Goal: Find contact information: Find contact information

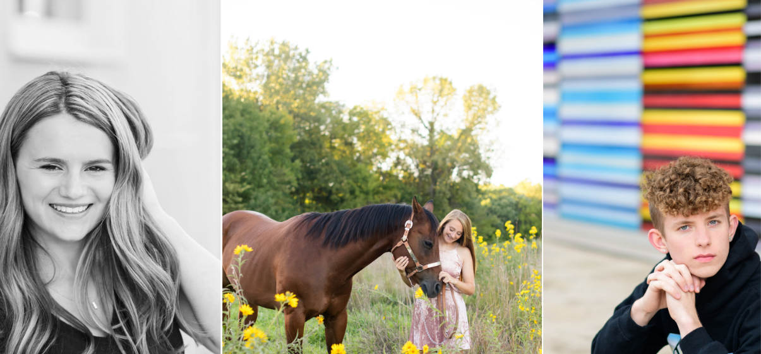
scroll to position [316, 0]
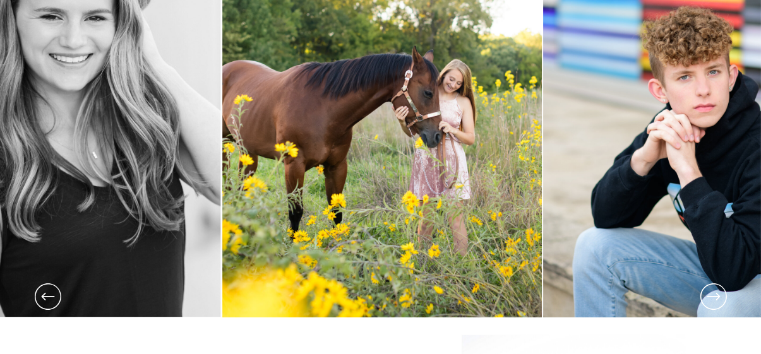
click at [711, 299] on icon at bounding box center [714, 297] width 32 height 32
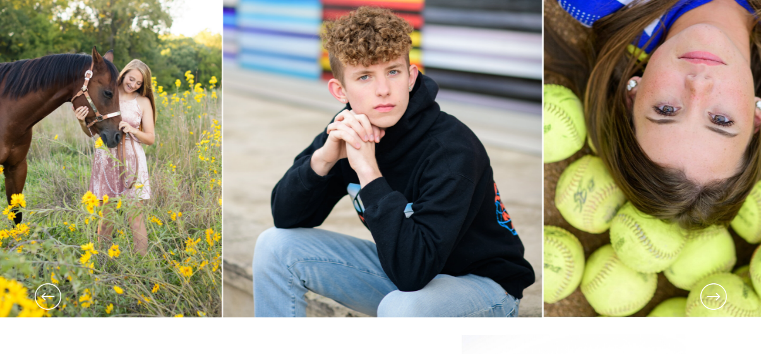
click at [711, 299] on icon at bounding box center [714, 297] width 32 height 32
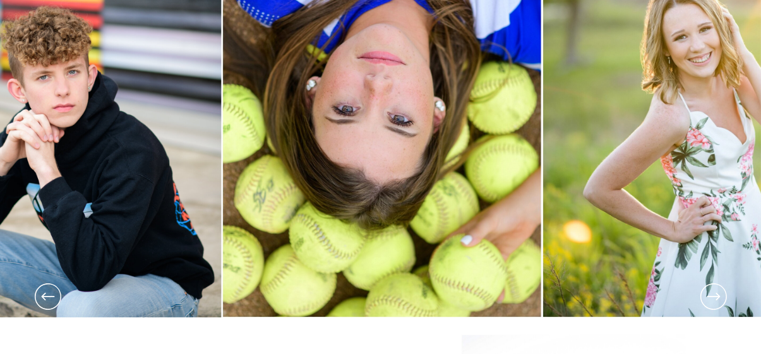
click at [711, 299] on icon at bounding box center [714, 297] width 32 height 32
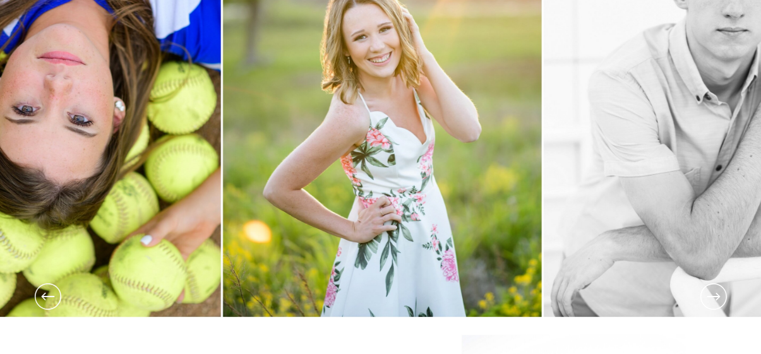
click at [711, 299] on icon at bounding box center [714, 297] width 32 height 32
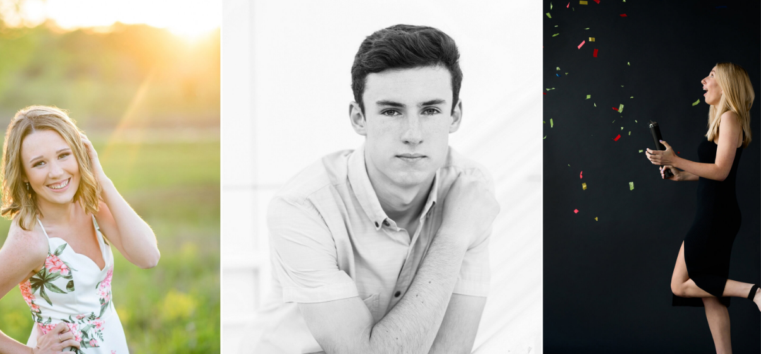
scroll to position [253, 0]
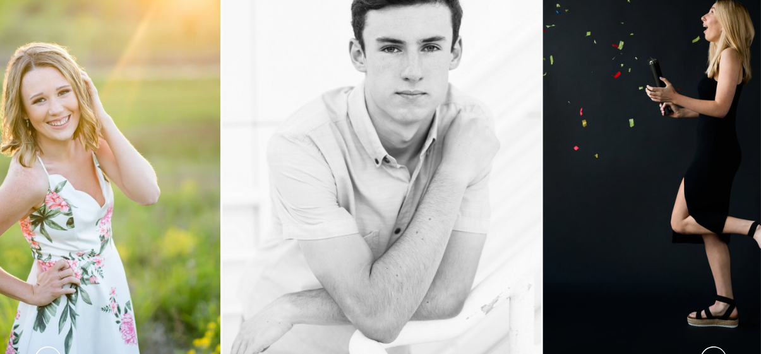
click at [715, 350] on icon at bounding box center [714, 360] width 32 height 32
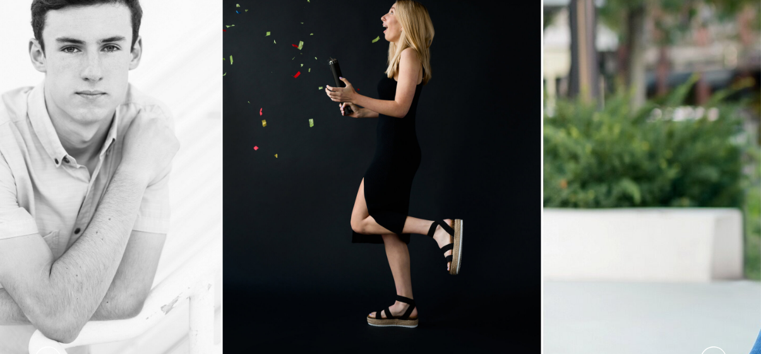
click at [715, 348] on icon at bounding box center [714, 360] width 32 height 32
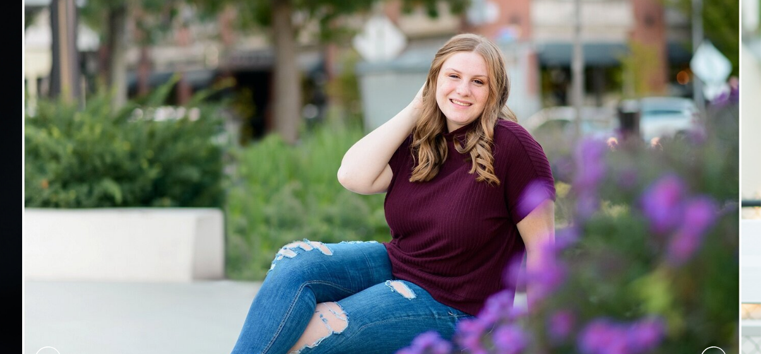
click at [715, 348] on icon at bounding box center [714, 360] width 32 height 32
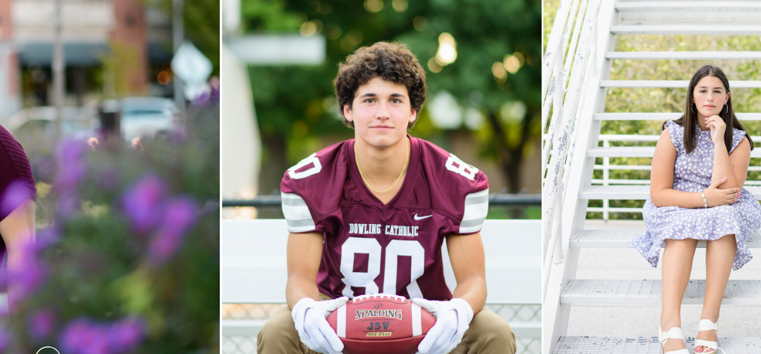
click at [715, 348] on icon at bounding box center [714, 360] width 32 height 32
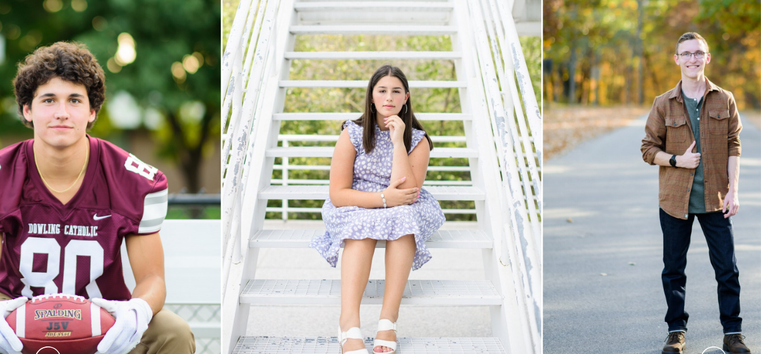
click at [715, 348] on icon at bounding box center [714, 360] width 32 height 32
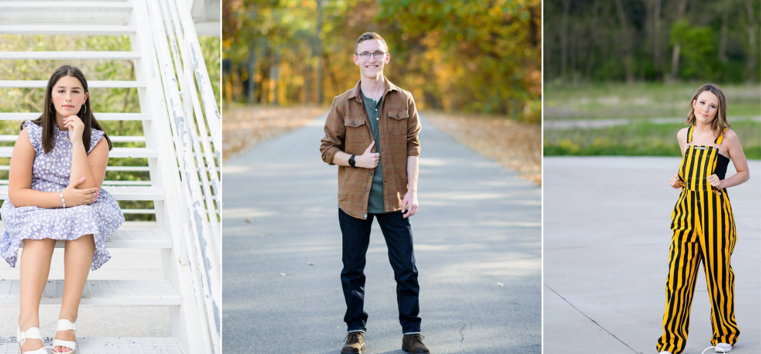
click at [715, 348] on icon at bounding box center [714, 360] width 32 height 32
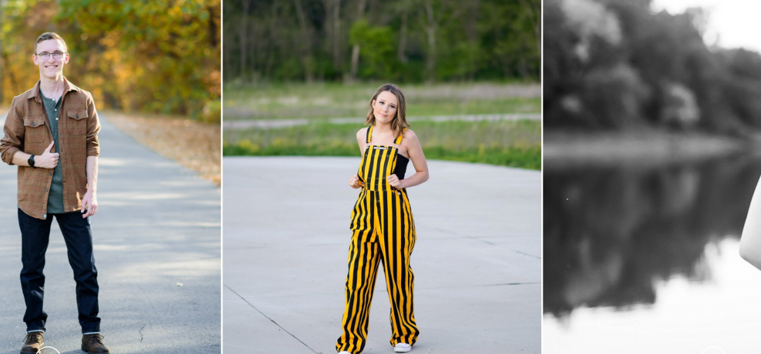
click at [715, 348] on icon at bounding box center [714, 360] width 32 height 32
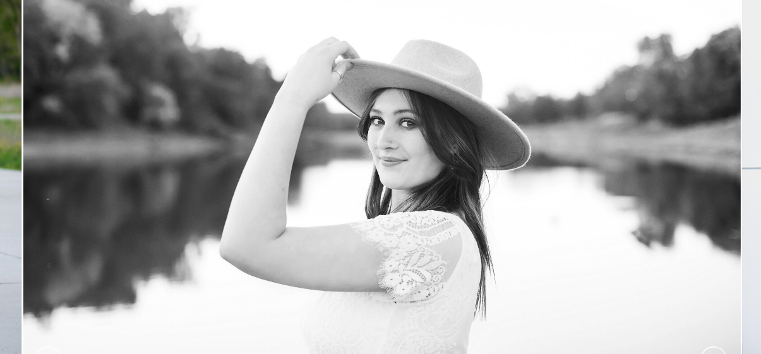
click at [715, 348] on icon at bounding box center [714, 360] width 32 height 32
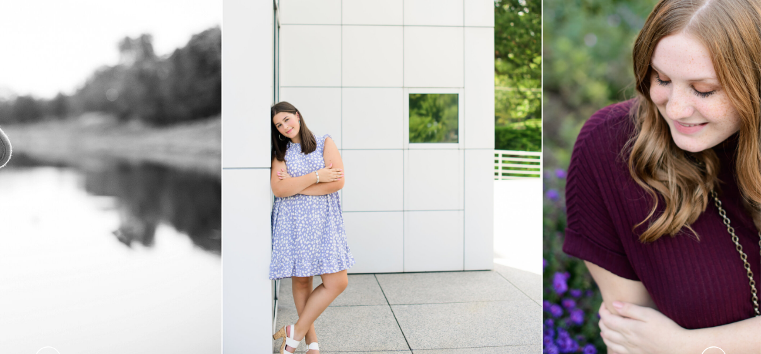
click at [715, 348] on icon at bounding box center [714, 360] width 32 height 32
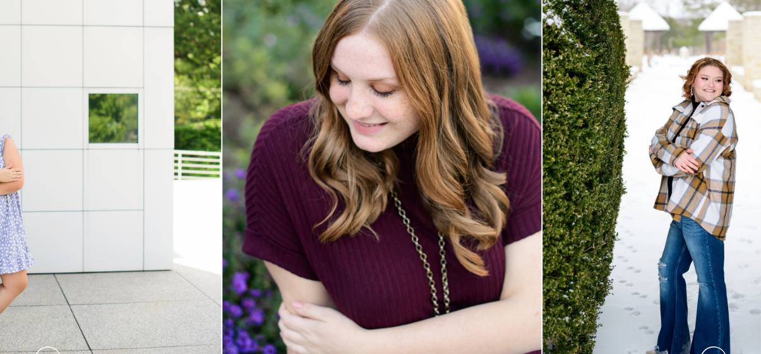
click at [715, 348] on icon at bounding box center [714, 360] width 32 height 32
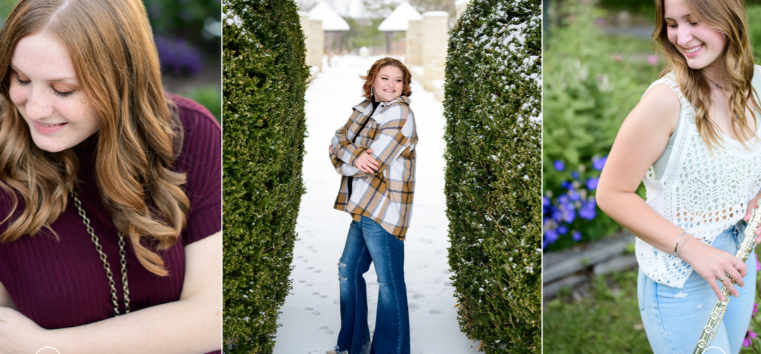
click at [715, 348] on icon at bounding box center [714, 360] width 32 height 32
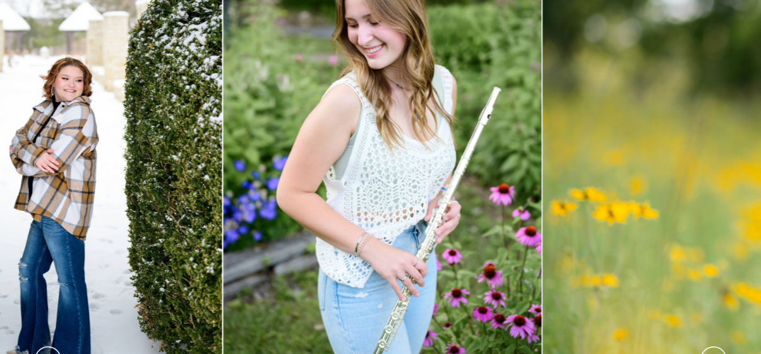
click at [715, 348] on icon at bounding box center [714, 360] width 32 height 32
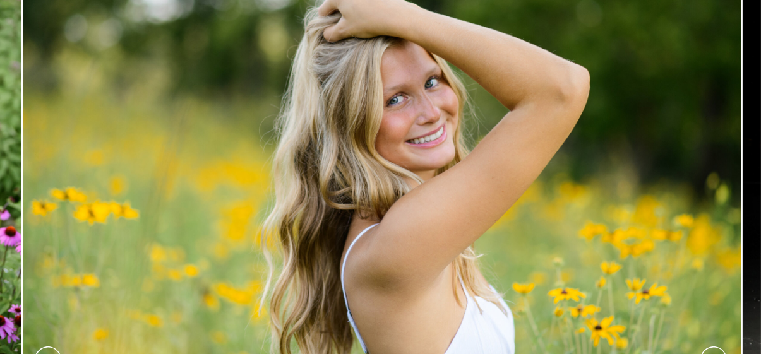
click at [715, 348] on icon at bounding box center [714, 360] width 32 height 32
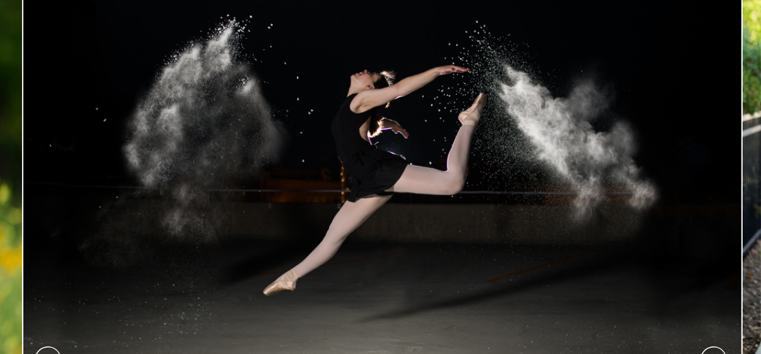
click at [715, 348] on icon at bounding box center [714, 360] width 32 height 32
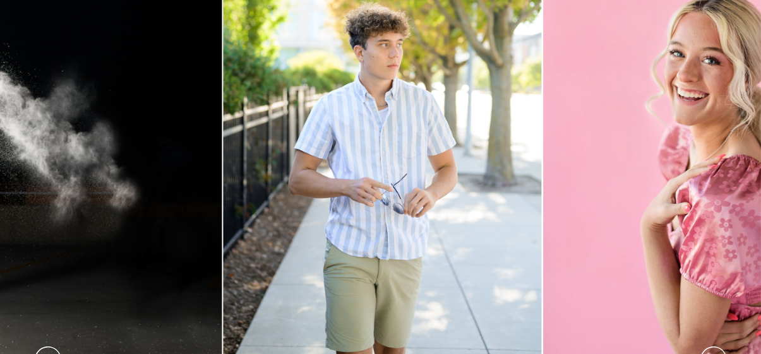
click at [715, 348] on icon at bounding box center [714, 360] width 32 height 32
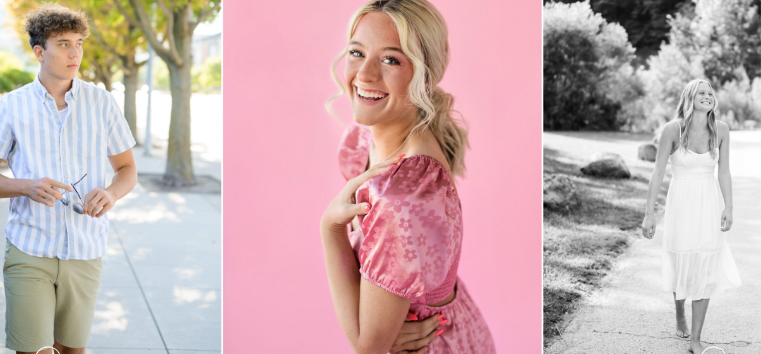
click at [715, 348] on icon at bounding box center [714, 360] width 32 height 32
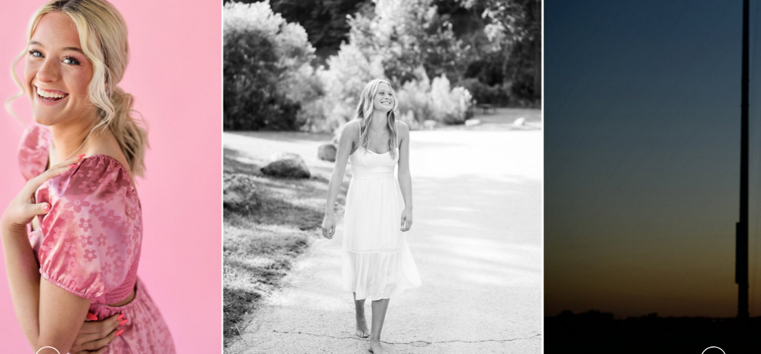
click at [715, 348] on icon at bounding box center [714, 360] width 32 height 32
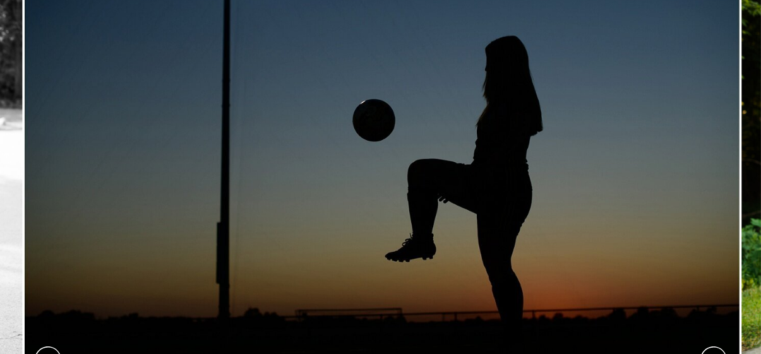
click at [715, 348] on icon at bounding box center [714, 360] width 32 height 32
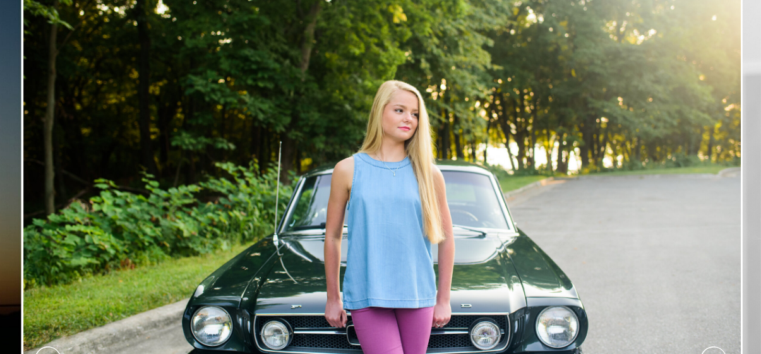
click at [715, 348] on icon at bounding box center [714, 360] width 32 height 32
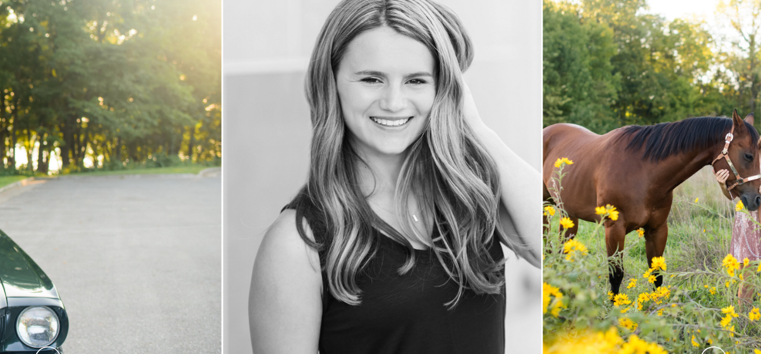
click at [715, 348] on icon at bounding box center [714, 360] width 32 height 32
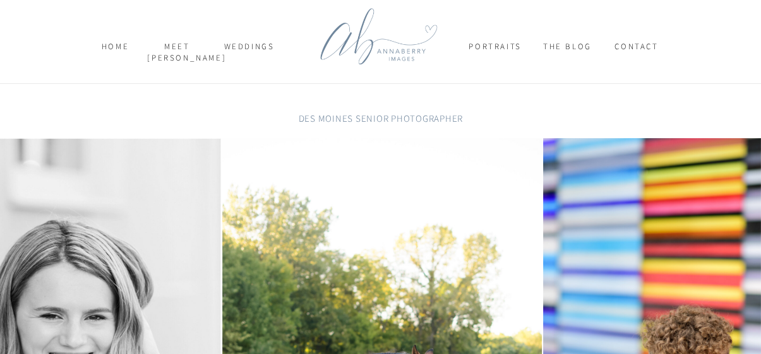
scroll to position [0, 0]
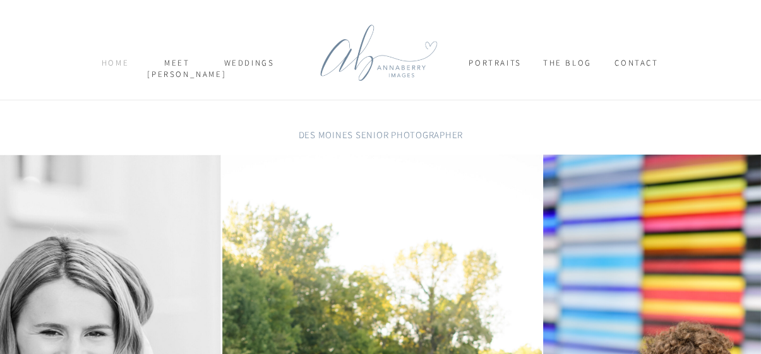
click at [108, 61] on nav "home" at bounding box center [115, 68] width 43 height 22
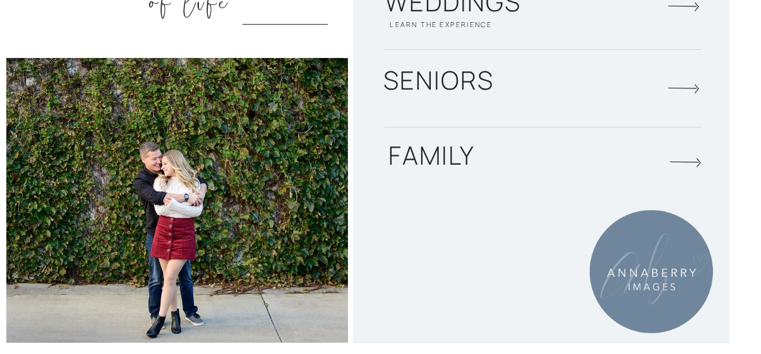
scroll to position [1978, 0]
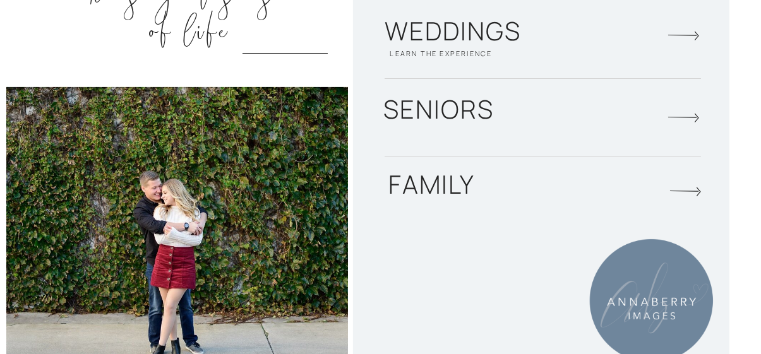
click at [595, 100] on div at bounding box center [541, 176] width 376 height 394
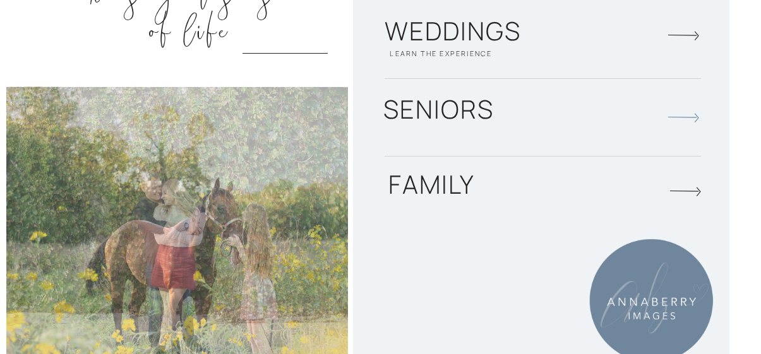
click at [671, 110] on icon at bounding box center [683, 118] width 32 height 35
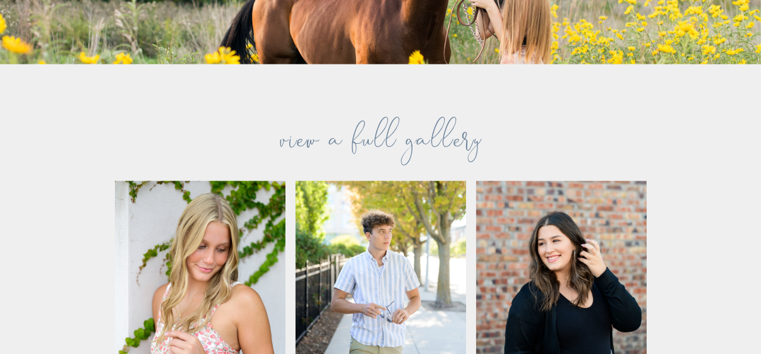
scroll to position [1831, 0]
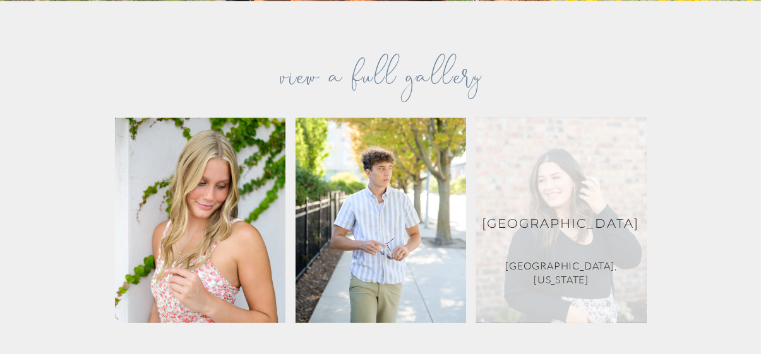
click at [591, 211] on div at bounding box center [561, 220] width 170 height 205
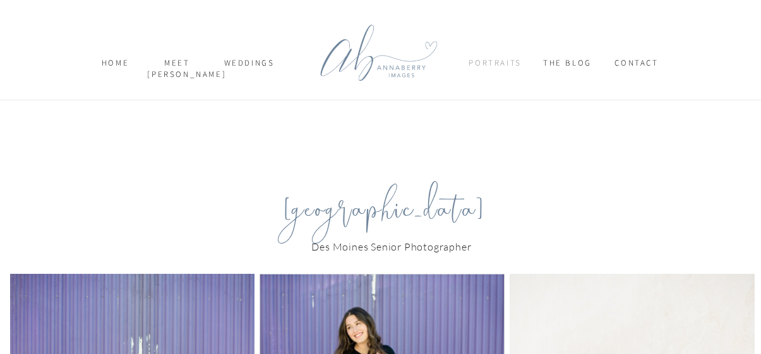
click at [494, 59] on nav "Portraits" at bounding box center [495, 68] width 52 height 22
click at [496, 94] on p "SENIORS" at bounding box center [514, 96] width 81 height 13
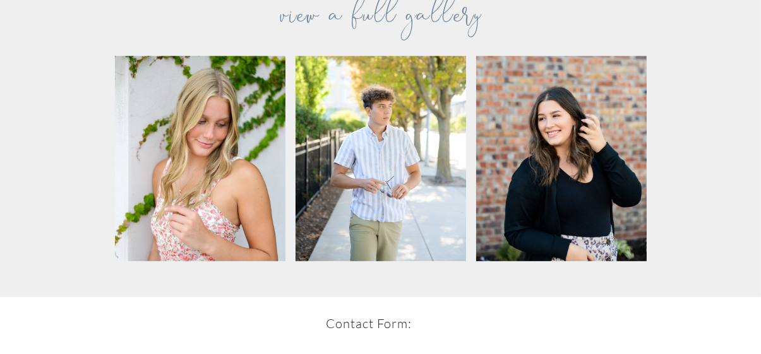
scroll to position [1957, 0]
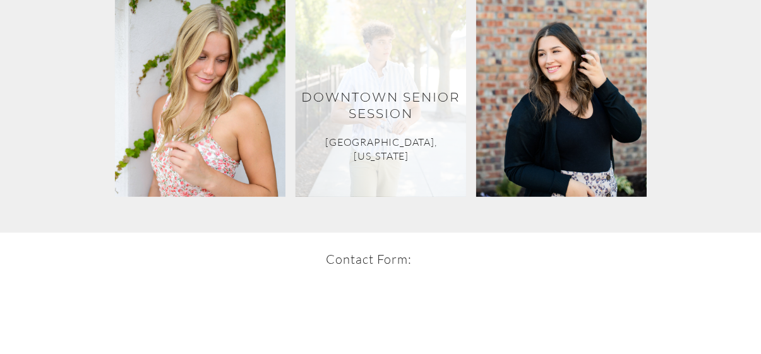
click at [437, 103] on div at bounding box center [380, 94] width 170 height 205
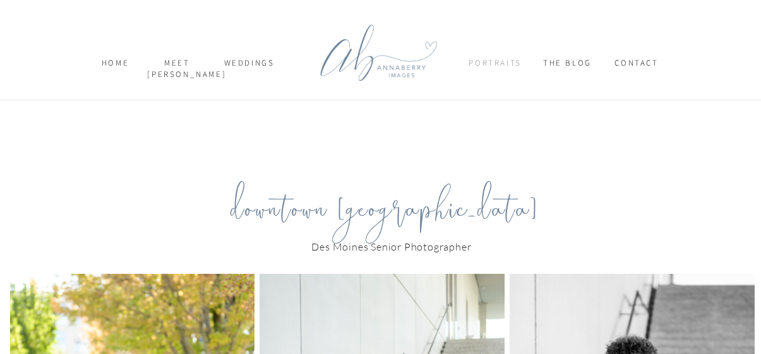
click at [481, 62] on nav "Portraits" at bounding box center [495, 68] width 52 height 22
click at [494, 94] on p "SENIORS" at bounding box center [514, 96] width 81 height 13
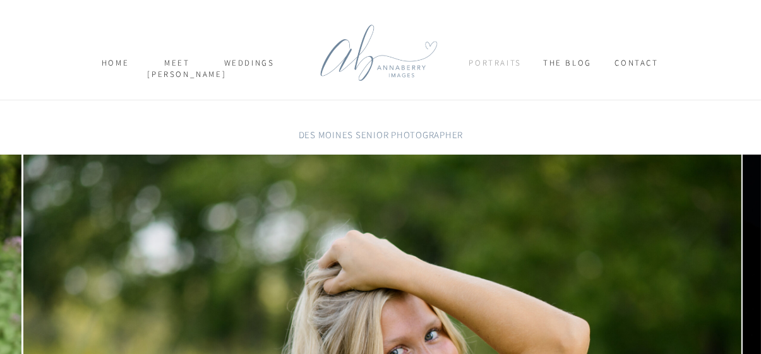
click at [499, 57] on nav "Portraits" at bounding box center [495, 68] width 52 height 22
click at [494, 109] on p "FAMILY & NEWBORN" at bounding box center [519, 113] width 91 height 16
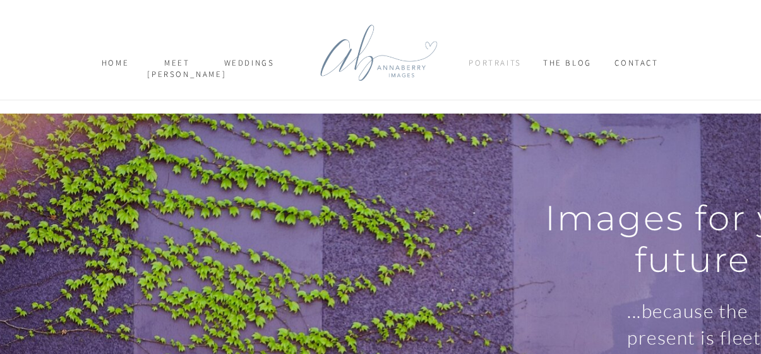
click at [508, 59] on nav "Portraits" at bounding box center [495, 68] width 52 height 22
click at [496, 95] on p "SENIORS" at bounding box center [514, 96] width 81 height 13
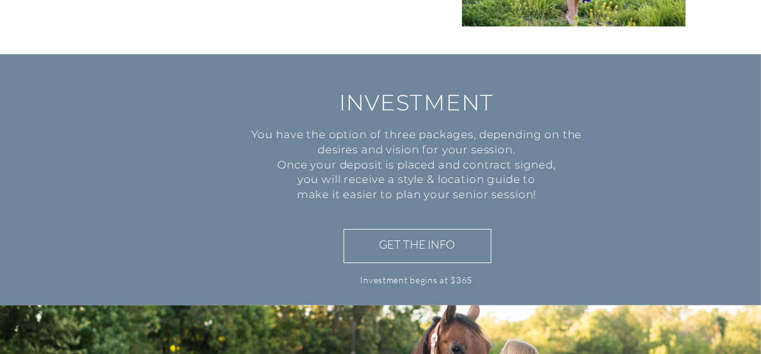
scroll to position [947, 0]
click at [425, 247] on h3 "GET THE INFO" at bounding box center [417, 245] width 130 height 18
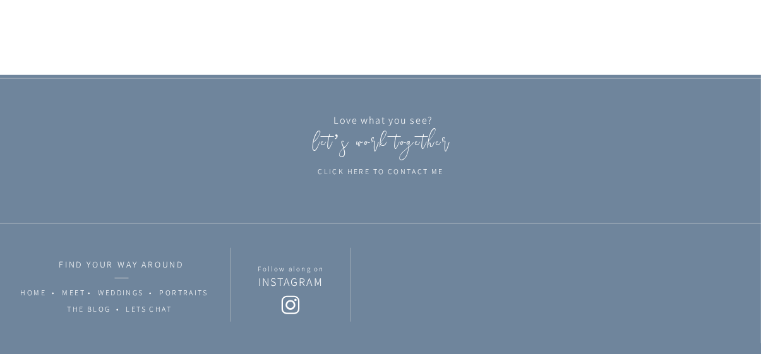
scroll to position [2685, 0]
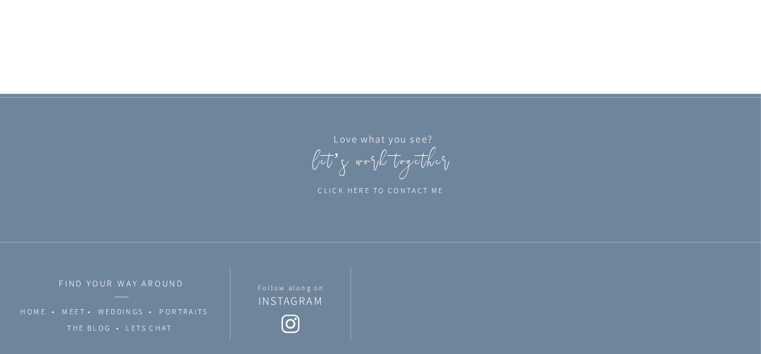
click at [393, 193] on p "click here to contact me" at bounding box center [380, 193] width 153 height 15
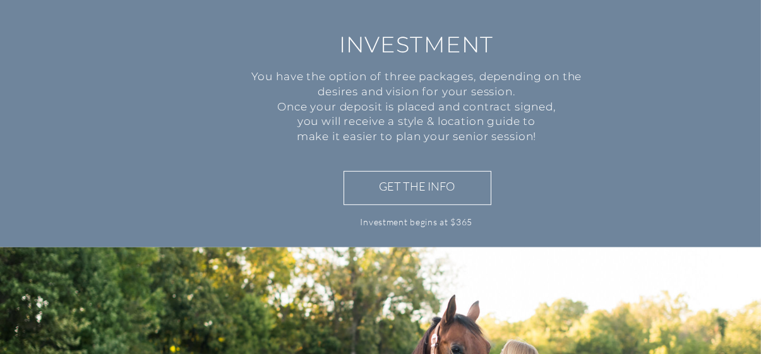
scroll to position [1073, 0]
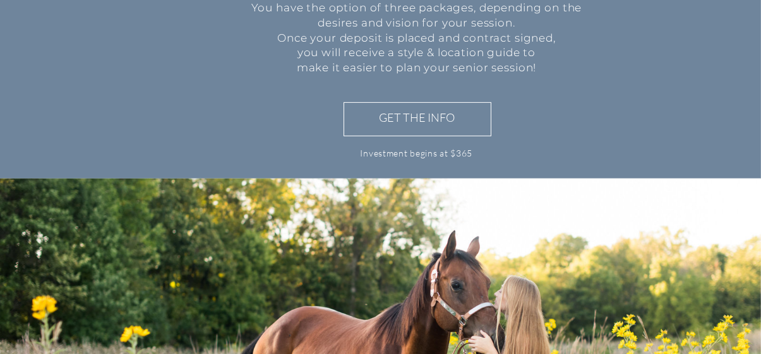
click at [400, 118] on h3 "GET THE INFO" at bounding box center [417, 119] width 130 height 18
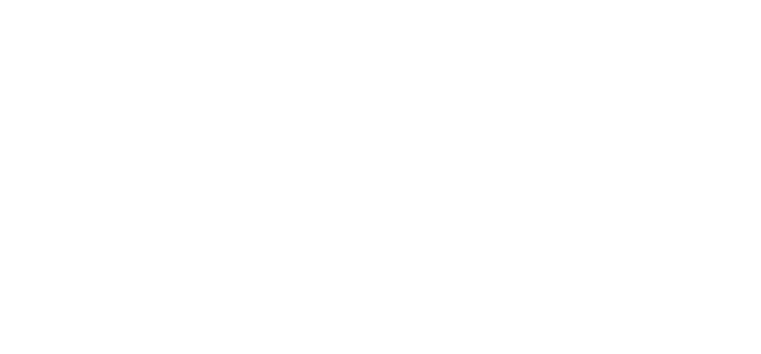
scroll to position [2009, 0]
